Goal: Information Seeking & Learning: Learn about a topic

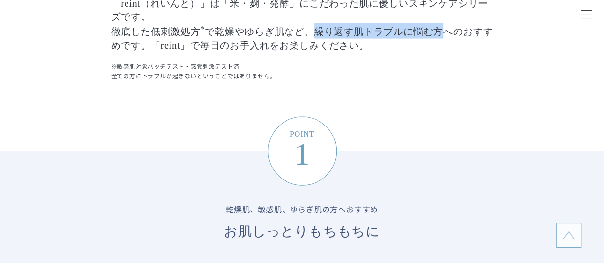
click at [439, 29] on p "「reint（れいんと）」は「米・麹・発酵」にこだわった肌に優しいスキンケアシリーズです。 徹底した低刺激処方 * で乾燥やゆらぎ肌など、繰り返す肌トラブルに…" at bounding box center [302, 15] width 382 height 75
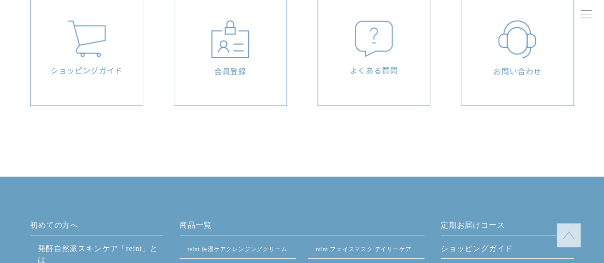
scroll to position [3773, 0]
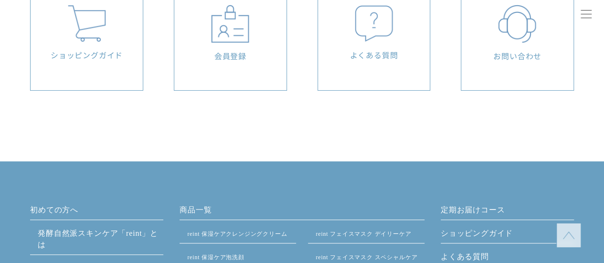
click at [370, 49] on p "よくある質問" at bounding box center [373, 54] width 103 height 11
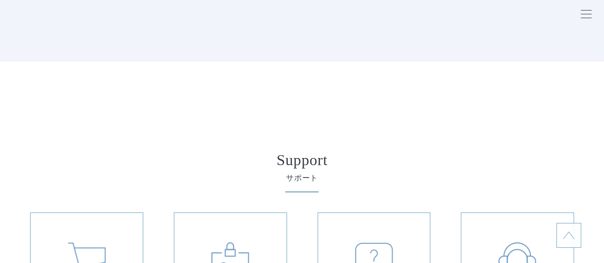
scroll to position [3487, 0]
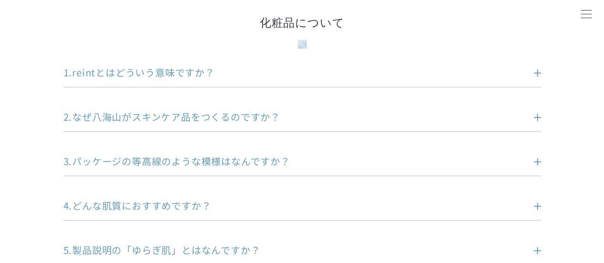
scroll to position [239, 0]
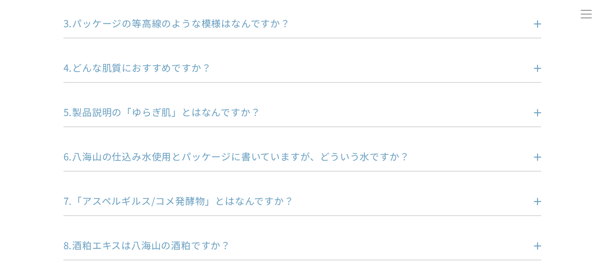
scroll to position [382, 0]
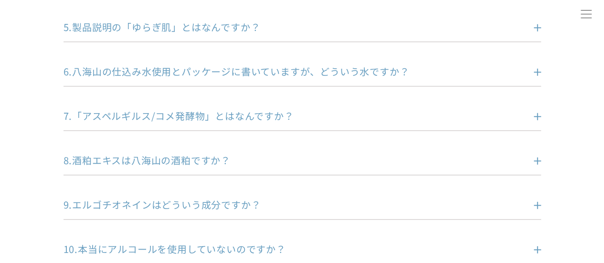
click at [257, 70] on p "6.八海山の仕込み水使用とパッケージに書いていますが、どういう水ですか？" at bounding box center [288, 71] width 449 height 13
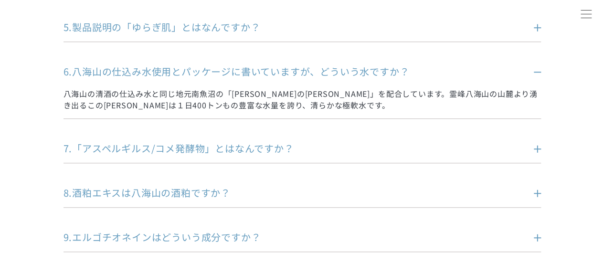
click at [257, 69] on p "6.八海山の仕込み水使用とパッケージに書いていますが、どういう水ですか？" at bounding box center [288, 71] width 449 height 13
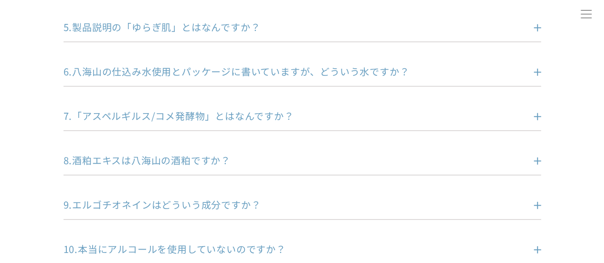
click at [250, 109] on p "7.「アスペルギルス/コメ発酵物」とはなんですか？" at bounding box center [288, 115] width 449 height 13
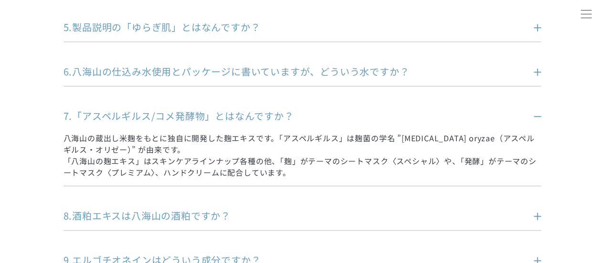
click at [424, 127] on dd "八海山の蔵出し米麹をもとに独自に開発した麹エキスです。「アスペルギルス」は麹菌の学名 ”[MEDICAL_DATA] oryzae（アスペルギルス・オリゼー）…" at bounding box center [303, 150] width 478 height 55
click at [428, 115] on p "7.「アスペルギルス/コメ発酵物」とはなんですか？" at bounding box center [288, 115] width 449 height 13
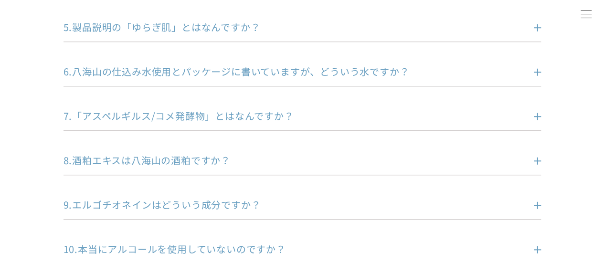
click at [363, 111] on p "7.「アスペルギルス/コメ発酵物」とはなんですか？" at bounding box center [288, 115] width 449 height 13
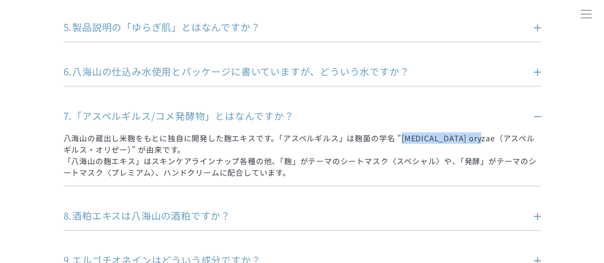
drag, startPoint x: 404, startPoint y: 138, endPoint x: 476, endPoint y: 139, distance: 71.7
click at [476, 139] on p "八海山の蔵出し米麹をもとに独自に開発した麹エキスです。「アスペルギルス」は麹菌の学名 ”[MEDICAL_DATA] oryzae（アスペルギルス・オリゼー）…" at bounding box center [303, 155] width 478 height 46
click at [530, 134] on p "八海山の蔵出し米麹をもとに独自に開発した麹エキスです。「アスペルギルス」は麹菌の学名 ”[MEDICAL_DATA] oryzae（アスペルギルス・オリゼー）…" at bounding box center [303, 155] width 478 height 46
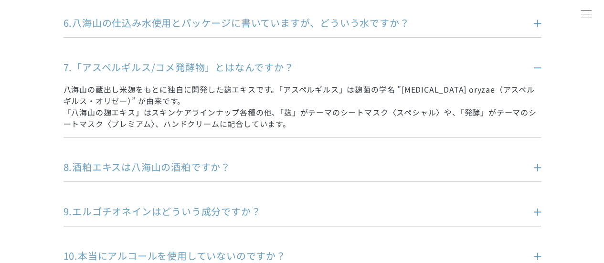
scroll to position [478, 0]
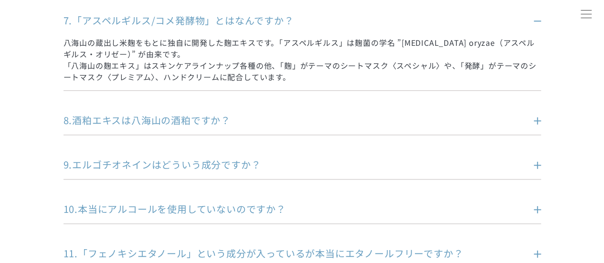
click at [298, 123] on p "8.酒粕エキスは八海山の酒粕ですか？" at bounding box center [288, 120] width 449 height 13
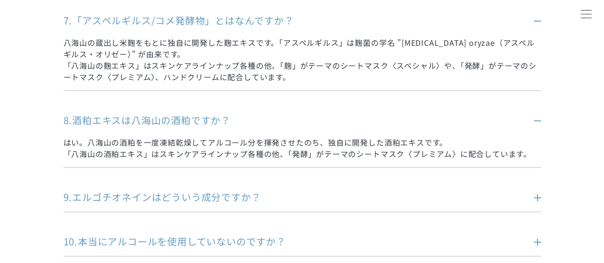
click at [461, 121] on p "8.酒粕エキスは八海山の酒粕ですか？" at bounding box center [288, 120] width 449 height 13
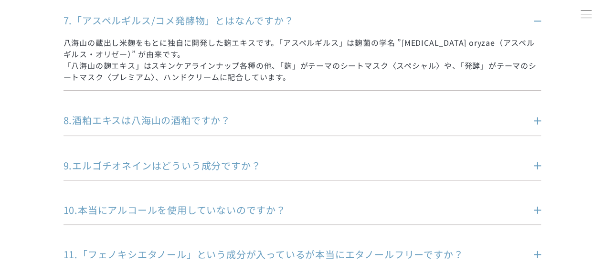
click at [430, 174] on li "9.エルゴチオネインはどういう成分ですか？ 希少アミノ酸の1種です。 キノコなどの担子菌類や麹菌を含む真菌類など、一部の微生物が産生できる成分であることが明ら…" at bounding box center [303, 169] width 478 height 21
click at [427, 158] on p "9.エルゴチオネインはどういう成分ですか？" at bounding box center [288, 164] width 449 height 13
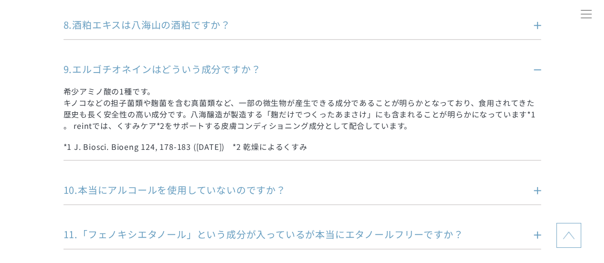
scroll to position [669, 0]
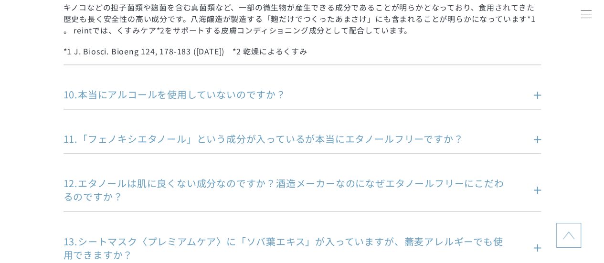
click at [434, 137] on p "11.「フェノキシエタノール」という成分が入っているが本当にエタノールフリーですか？" at bounding box center [288, 138] width 449 height 13
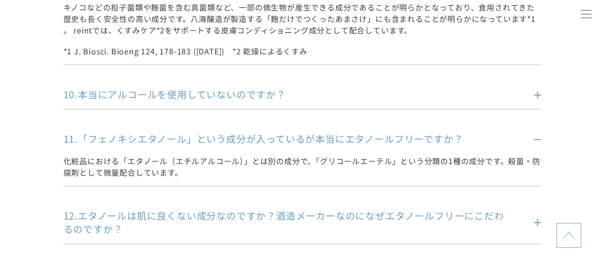
scroll to position [764, 0]
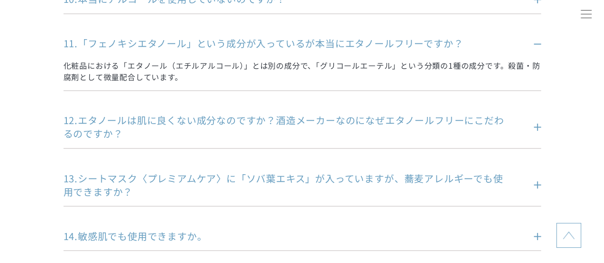
click at [436, 128] on p "12.エタノールは肌に良くない成分なのですか？酒造メーカーなのになぜエタノールフリーにこだわるのですか？" at bounding box center [288, 127] width 449 height 27
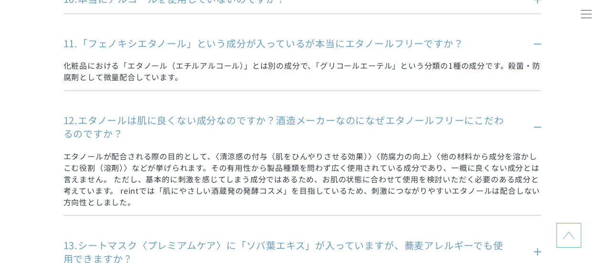
scroll to position [955, 0]
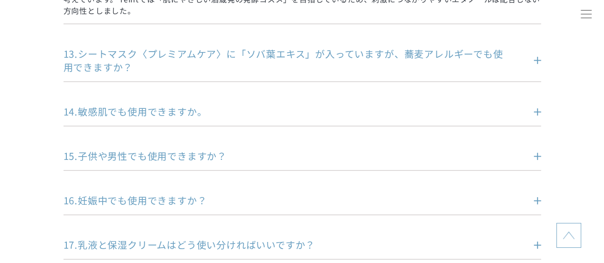
click at [405, 113] on p "14.敏感肌でも使用できますか。" at bounding box center [288, 111] width 449 height 13
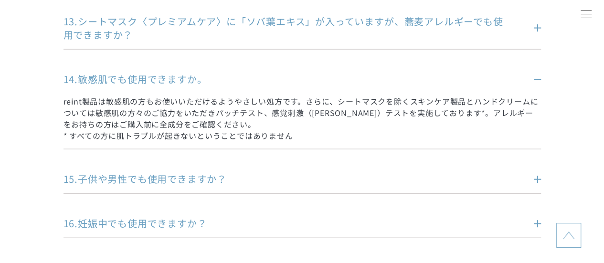
scroll to position [1003, 0]
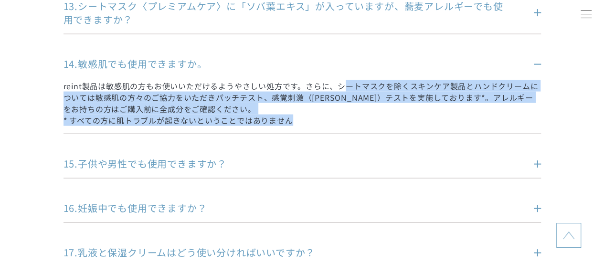
drag, startPoint x: 344, startPoint y: 82, endPoint x: 312, endPoint y: 118, distance: 48.4
click at [312, 118] on p "reint製品は敏感肌の方もお使いいただけるようやさしい処方です。さらに、シートマスクを除くスキンケア製品とハンドクリームについては敏感肌の方々のご協力をいた…" at bounding box center [303, 103] width 478 height 46
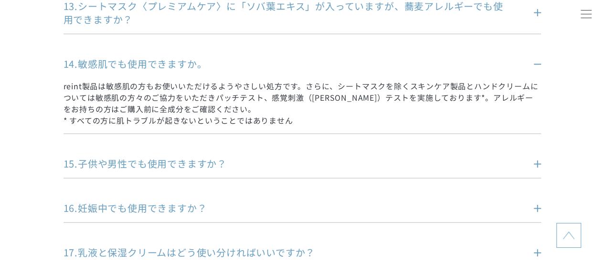
click at [325, 82] on p "reint製品は敏感肌の方もお使いいただけるようやさしい処方です。さらに、シートマスクを除くスキンケア製品とハンドクリームについては敏感肌の方々のご協力をいた…" at bounding box center [303, 103] width 478 height 46
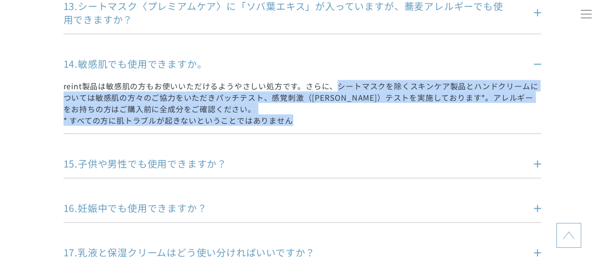
drag, startPoint x: 340, startPoint y: 85, endPoint x: 363, endPoint y: 114, distance: 37.4
click at [363, 114] on p "reint製品は敏感肌の方もお使いいただけるようやさしい処方です。さらに、シートマスクを除くスキンケア製品とハンドクリームについては敏感肌の方々のご協力をいた…" at bounding box center [303, 103] width 478 height 46
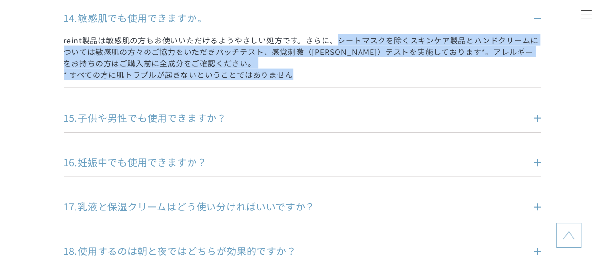
scroll to position [1099, 0]
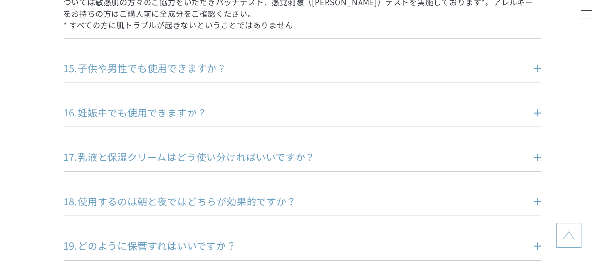
click at [214, 99] on ul "1.reintとはどういう意味ですか？ reint（読み：れいんと）は魚沼の方言で「ゆっくり」「自然に」という意味の「れーんと」からとっており、「再建する」と…" at bounding box center [303, 106] width 478 height 1961
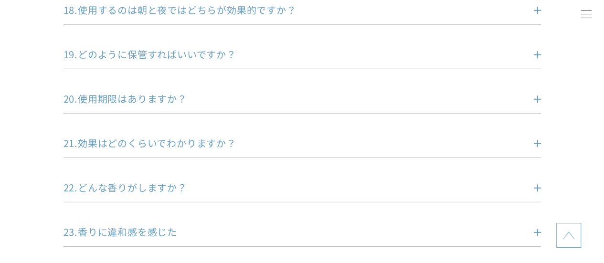
scroll to position [1385, 0]
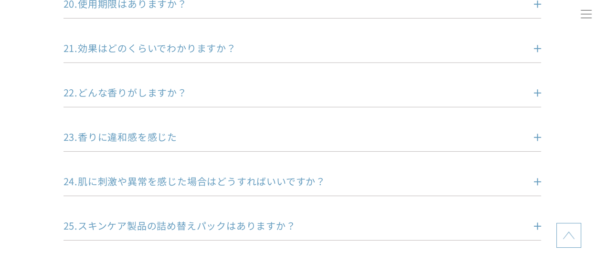
click at [209, 51] on p "21.効果はどのくらいでわかりますか？" at bounding box center [288, 48] width 449 height 13
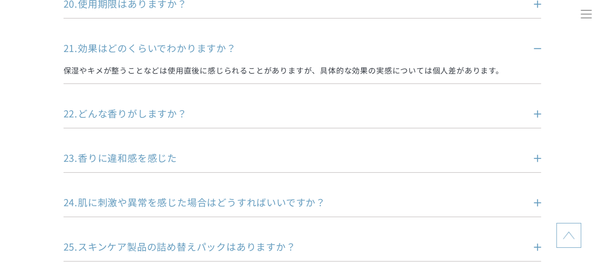
click at [209, 50] on p "21.効果はどのくらいでわかりますか？" at bounding box center [288, 48] width 449 height 13
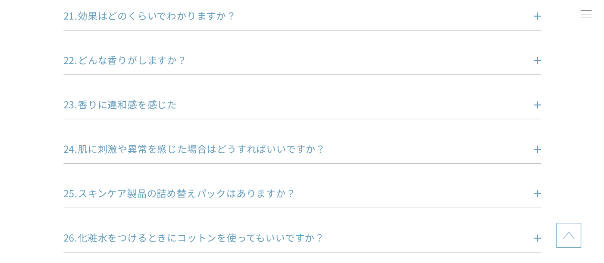
scroll to position [1433, 0]
